Goal: Task Accomplishment & Management: Manage account settings

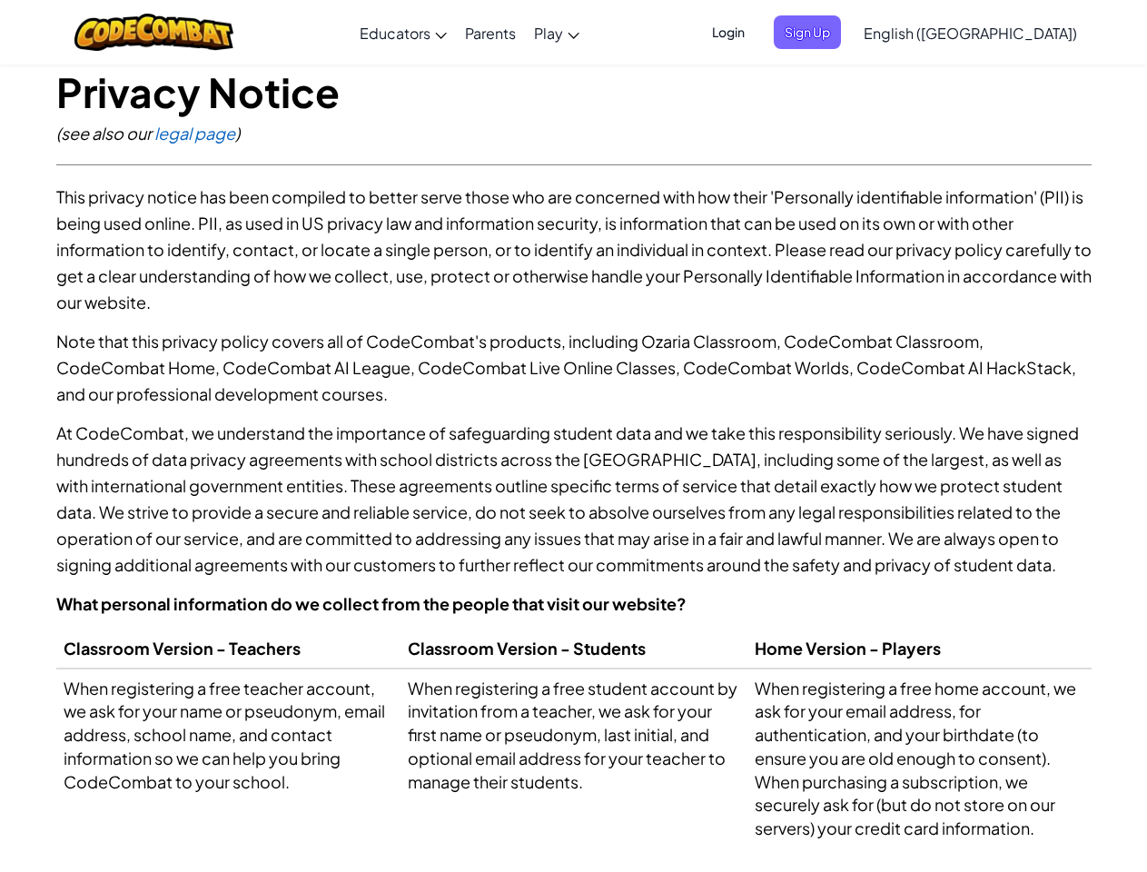
click at [573, 436] on p "At CodeCombat, we understand the importance of safeguarding student data and we…" at bounding box center [574, 499] width 1036 height 158
click at [756, 32] on span "Login" at bounding box center [728, 32] width 55 height 34
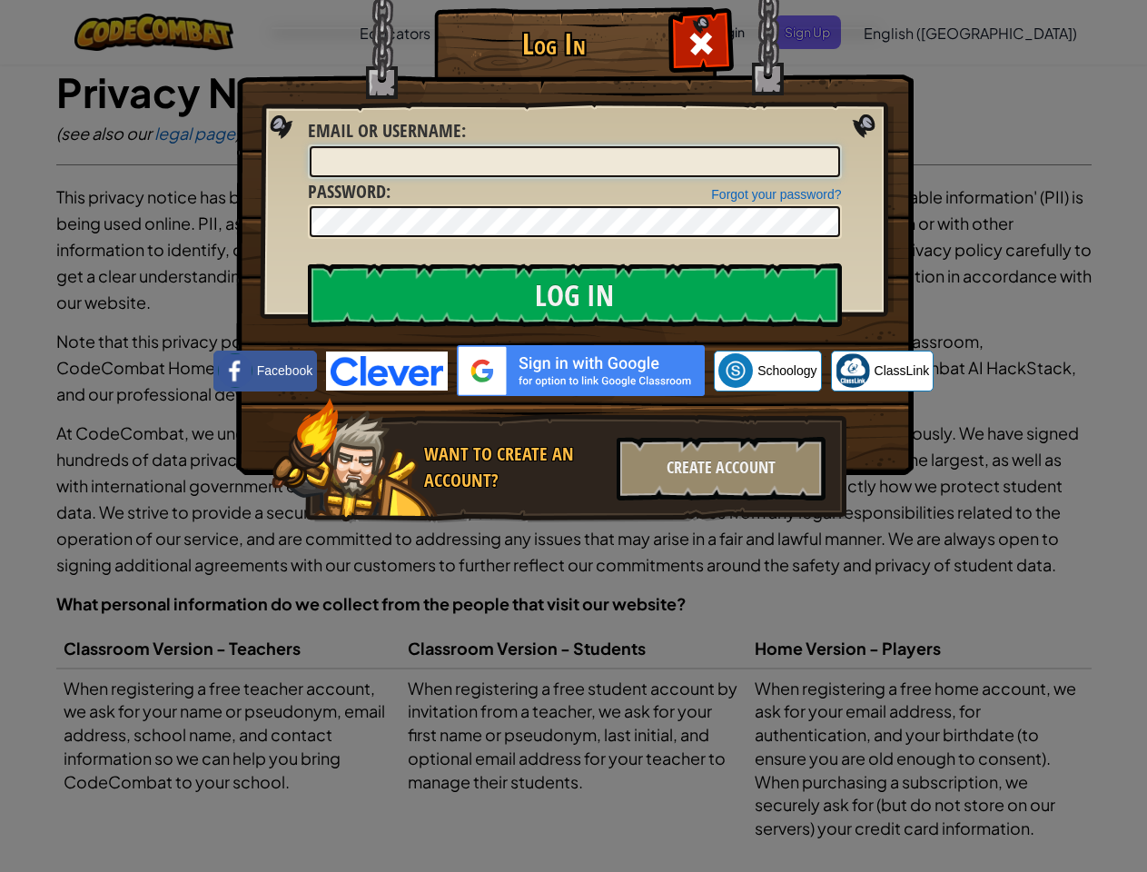
click at [838, 146] on input "Email or Username :" at bounding box center [575, 161] width 531 height 31
click at [918, 32] on div "Log In Unknown Error Email or Username : Forgot your password? Password : Log I…" at bounding box center [573, 436] width 1147 height 872
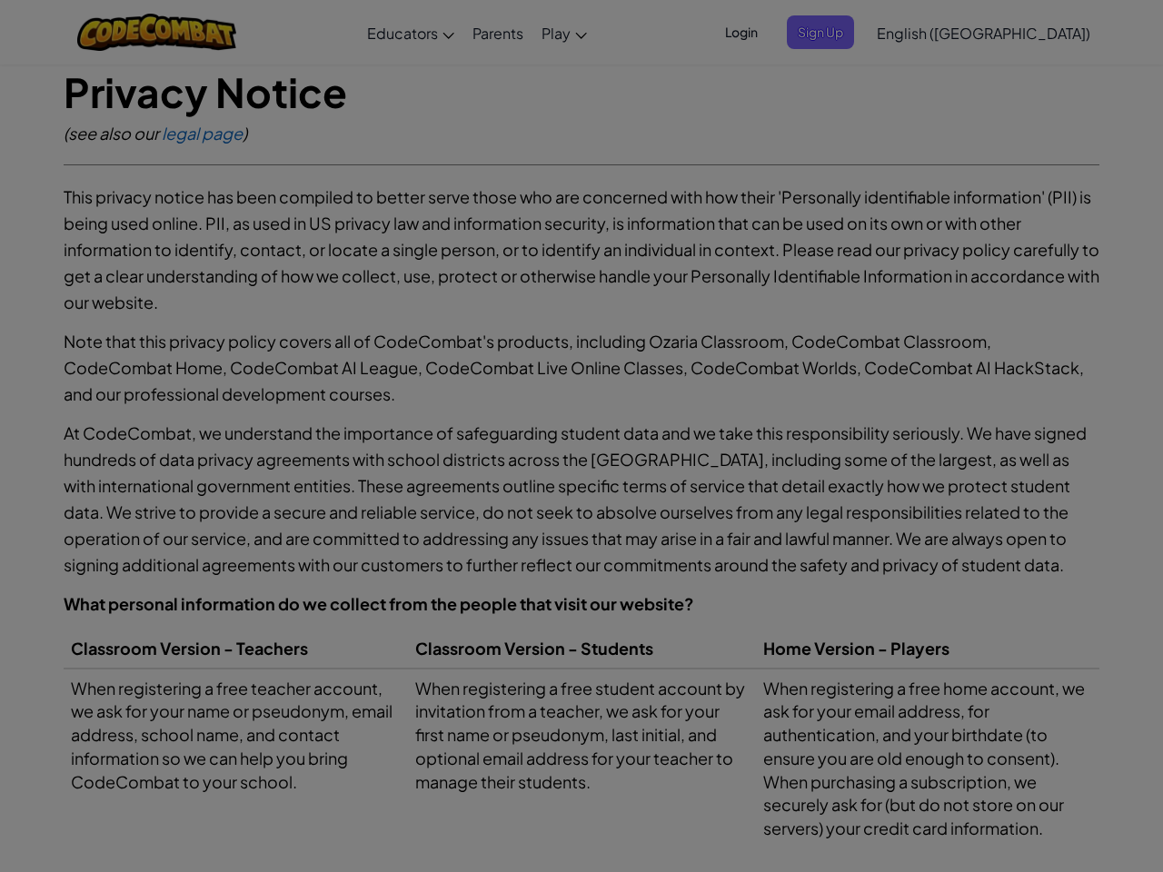
click at [918, 32] on div "Log In Unknown Error Email or Username : Forgot your password? Password : Log I…" at bounding box center [581, 436] width 1163 height 872
click at [1016, 33] on div at bounding box center [581, 436] width 1163 height 872
